Goal: Answer question/provide support: Share knowledge or assist other users

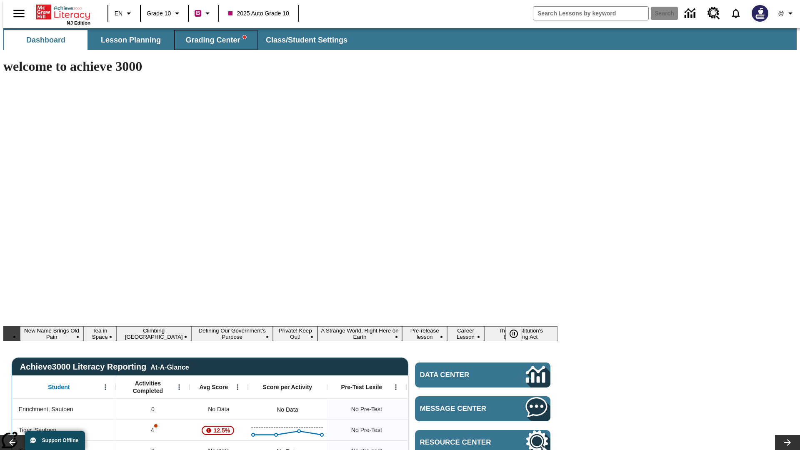
click at [212, 40] on span "Grading Center" at bounding box center [215, 40] width 60 height 10
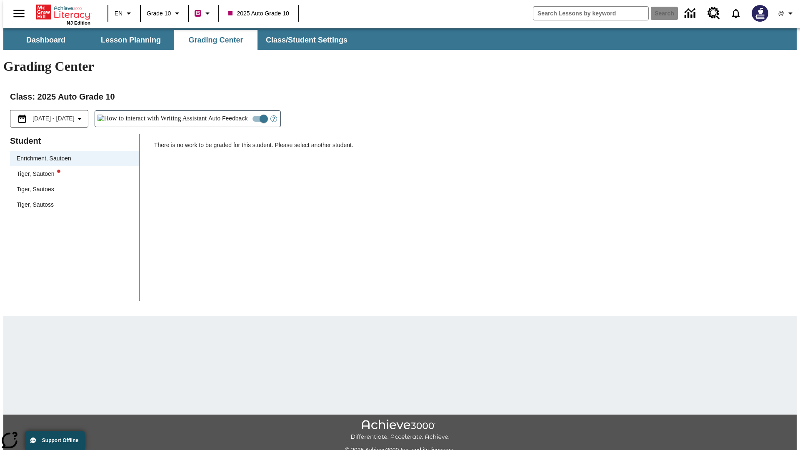
click at [72, 170] on div "Tiger, Sautoen" at bounding box center [75, 174] width 116 height 9
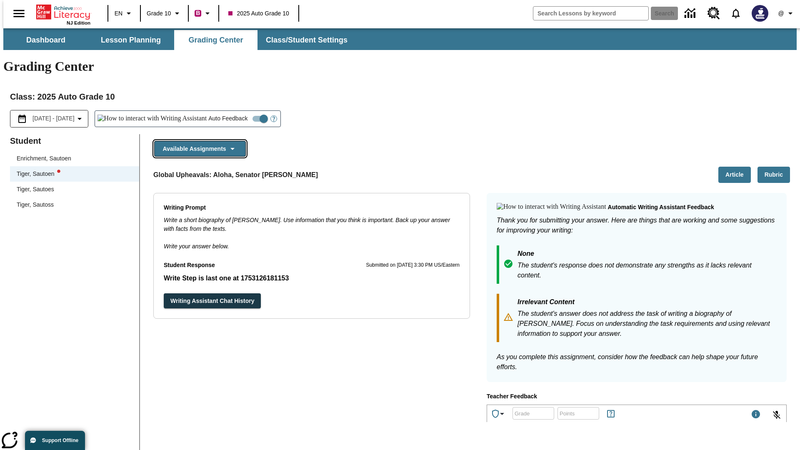
click at [197, 141] on button "Available Assignments" at bounding box center [200, 149] width 92 height 16
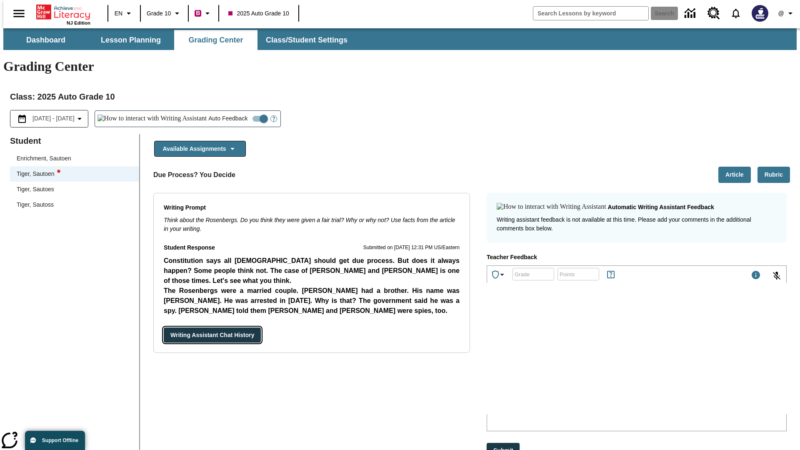
click at [164, 327] on button "Writing Assistant Chat History" at bounding box center [212, 334] width 97 height 15
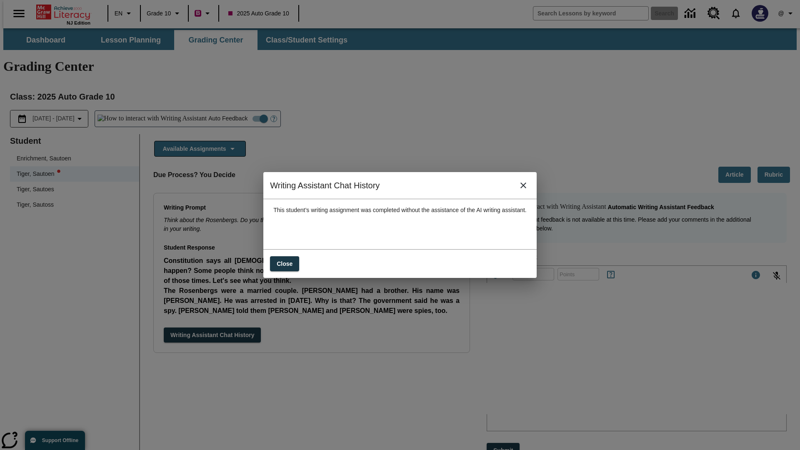
click at [526, 188] on icon "close" at bounding box center [523, 185] width 6 height 6
click at [197, 141] on button "Available Assignments" at bounding box center [200, 149] width 92 height 16
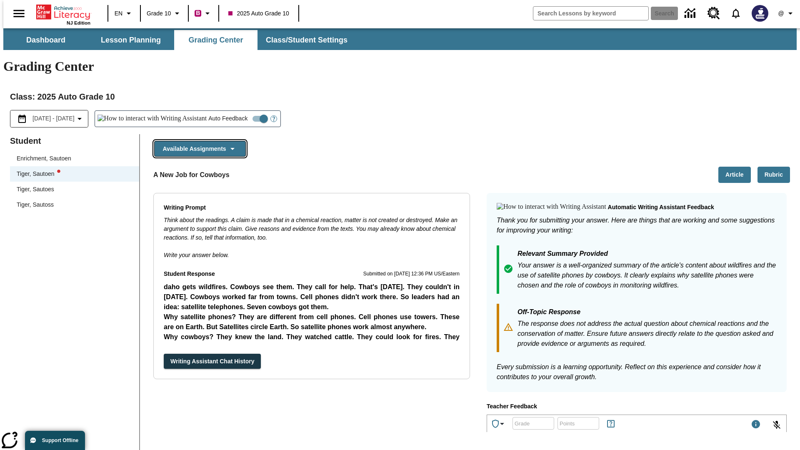
scroll to position [415, 0]
click at [164, 354] on button "Writing Assistant Chat History" at bounding box center [212, 361] width 97 height 15
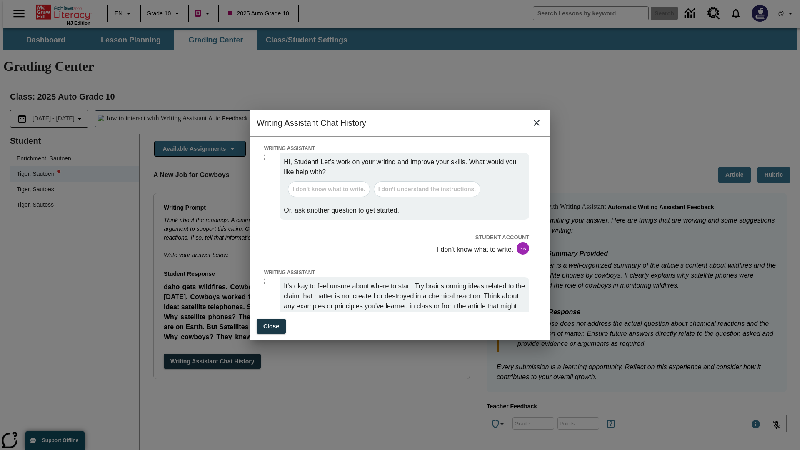
scroll to position [0, 0]
